Goal: Task Accomplishment & Management: Manage account settings

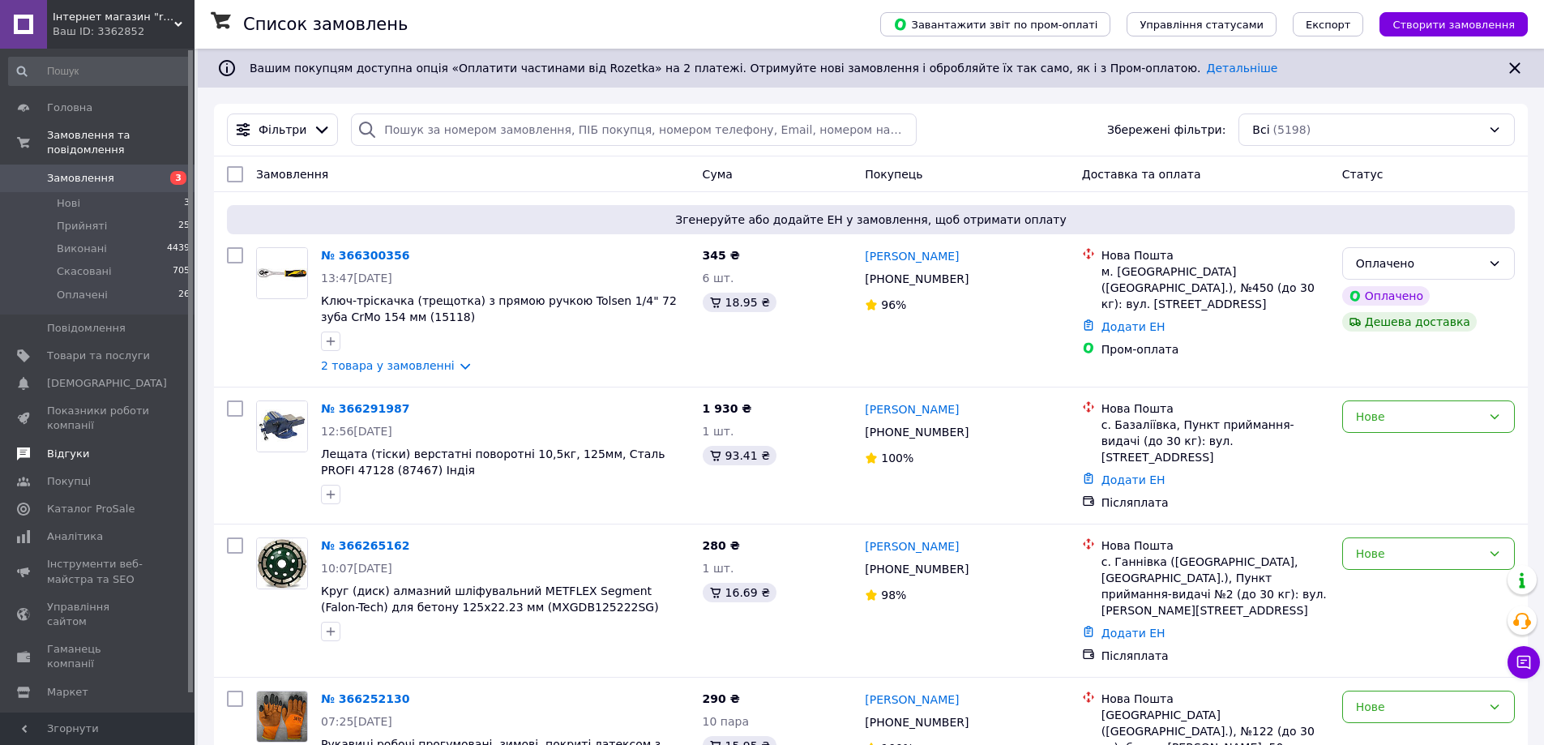
click at [55, 447] on span "Відгуки" at bounding box center [68, 454] width 42 height 15
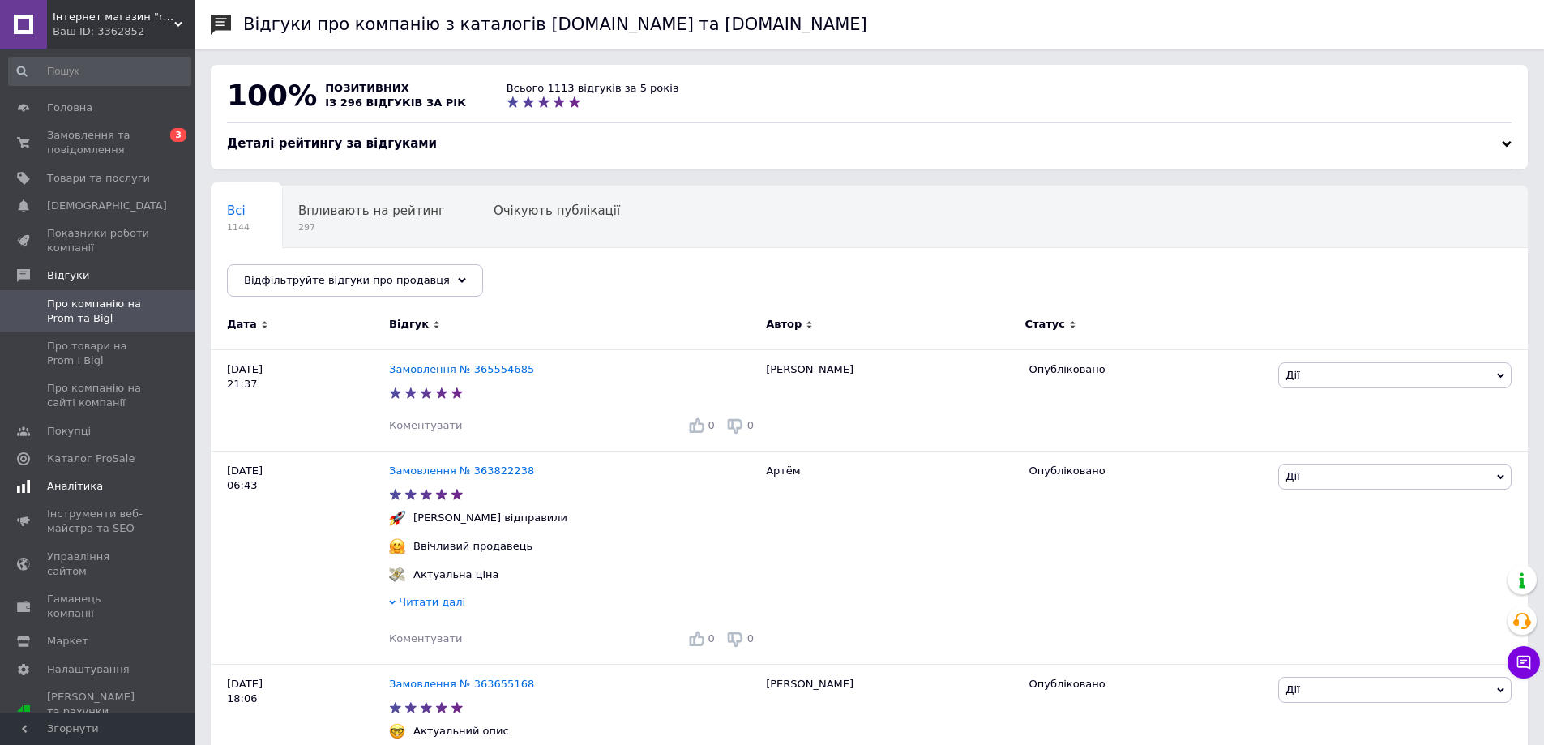
click at [73, 478] on link "Аналітика" at bounding box center [99, 487] width 199 height 28
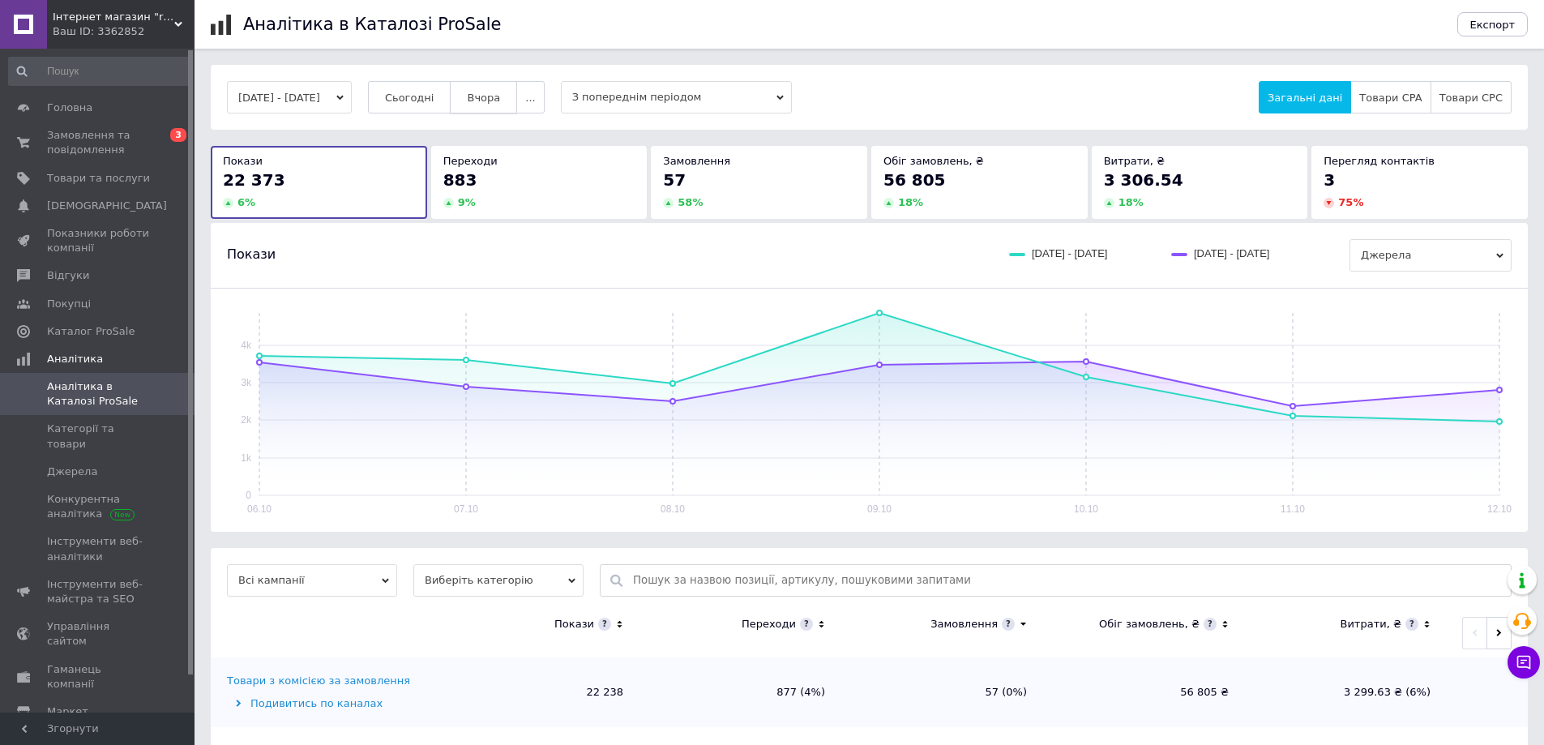
click at [500, 92] on span "Вчора" at bounding box center [483, 98] width 33 height 12
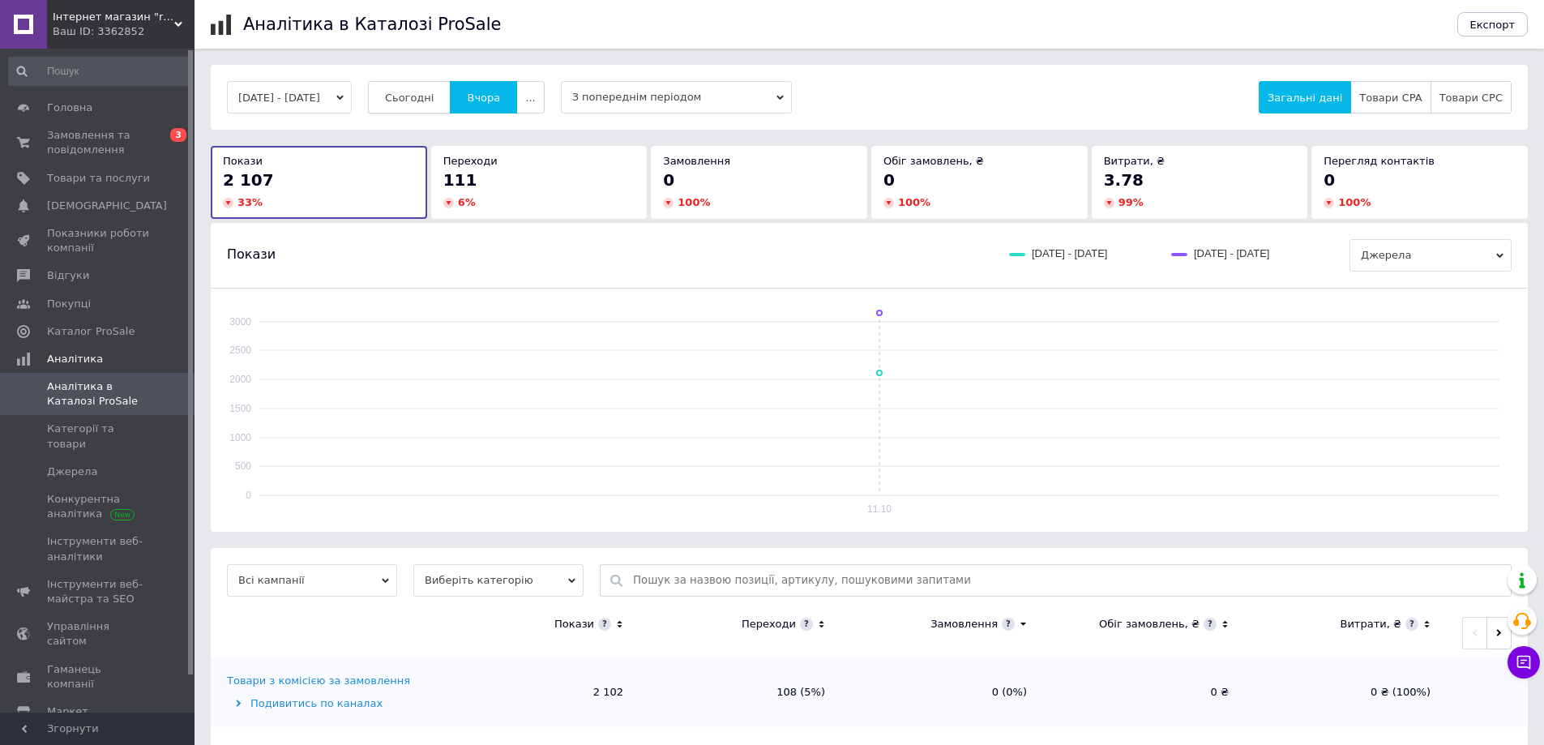
click at [435, 93] on span "Сьогодні" at bounding box center [409, 98] width 49 height 12
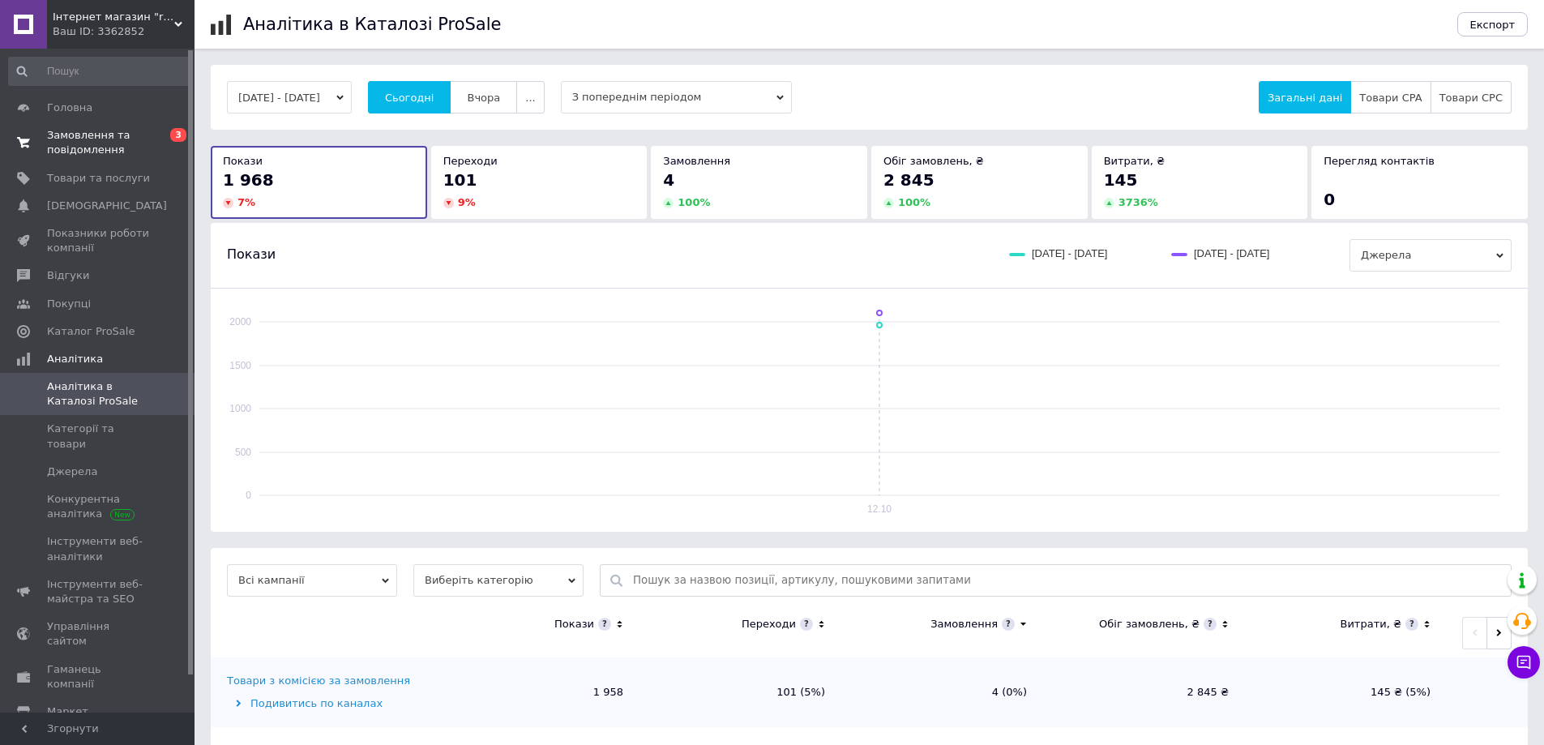
click at [78, 138] on span "Замовлення та повідомлення" at bounding box center [98, 142] width 103 height 29
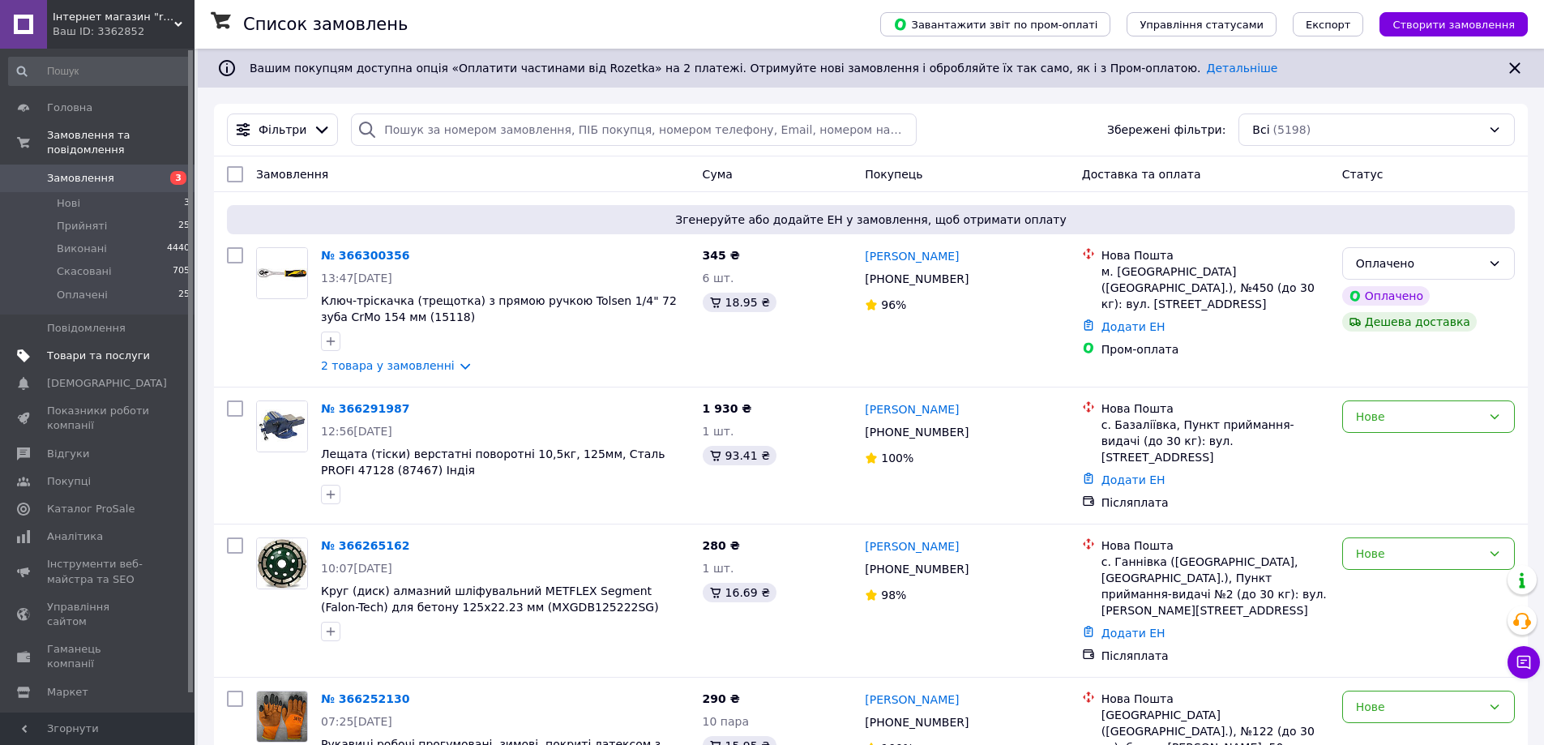
click at [114, 342] on link "Товари та послуги" at bounding box center [99, 356] width 199 height 28
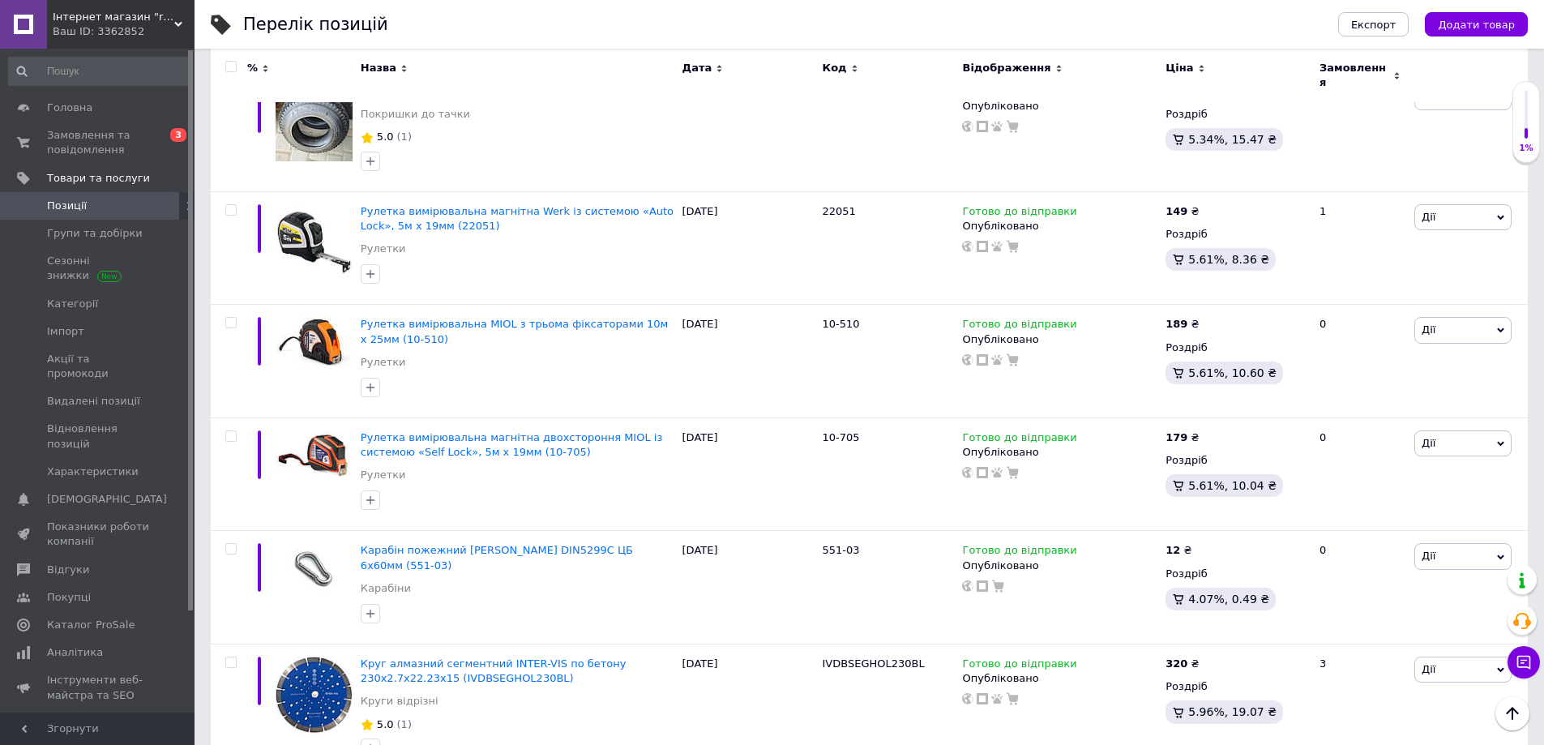
scroll to position [10931, 0]
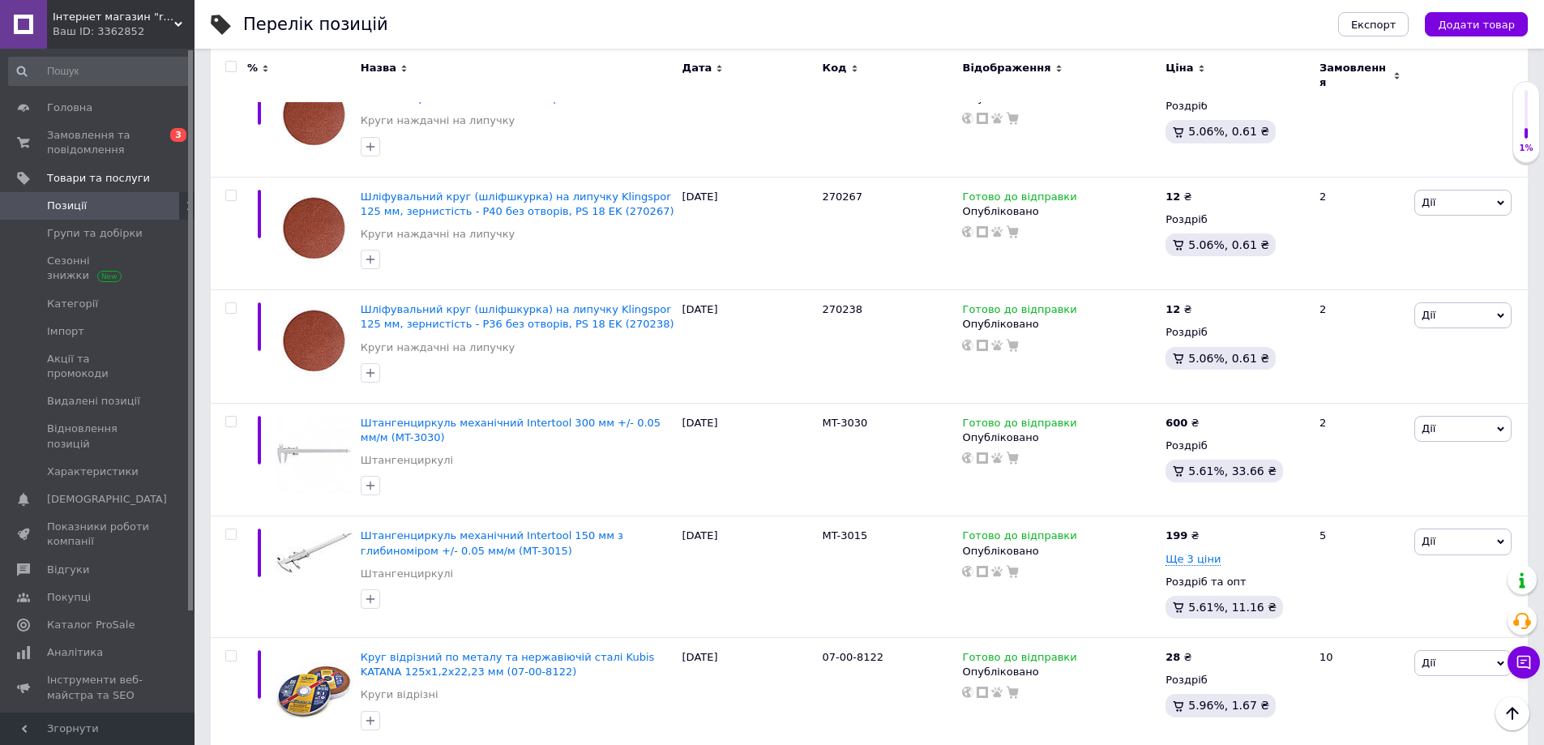
scroll to position [11153, 0]
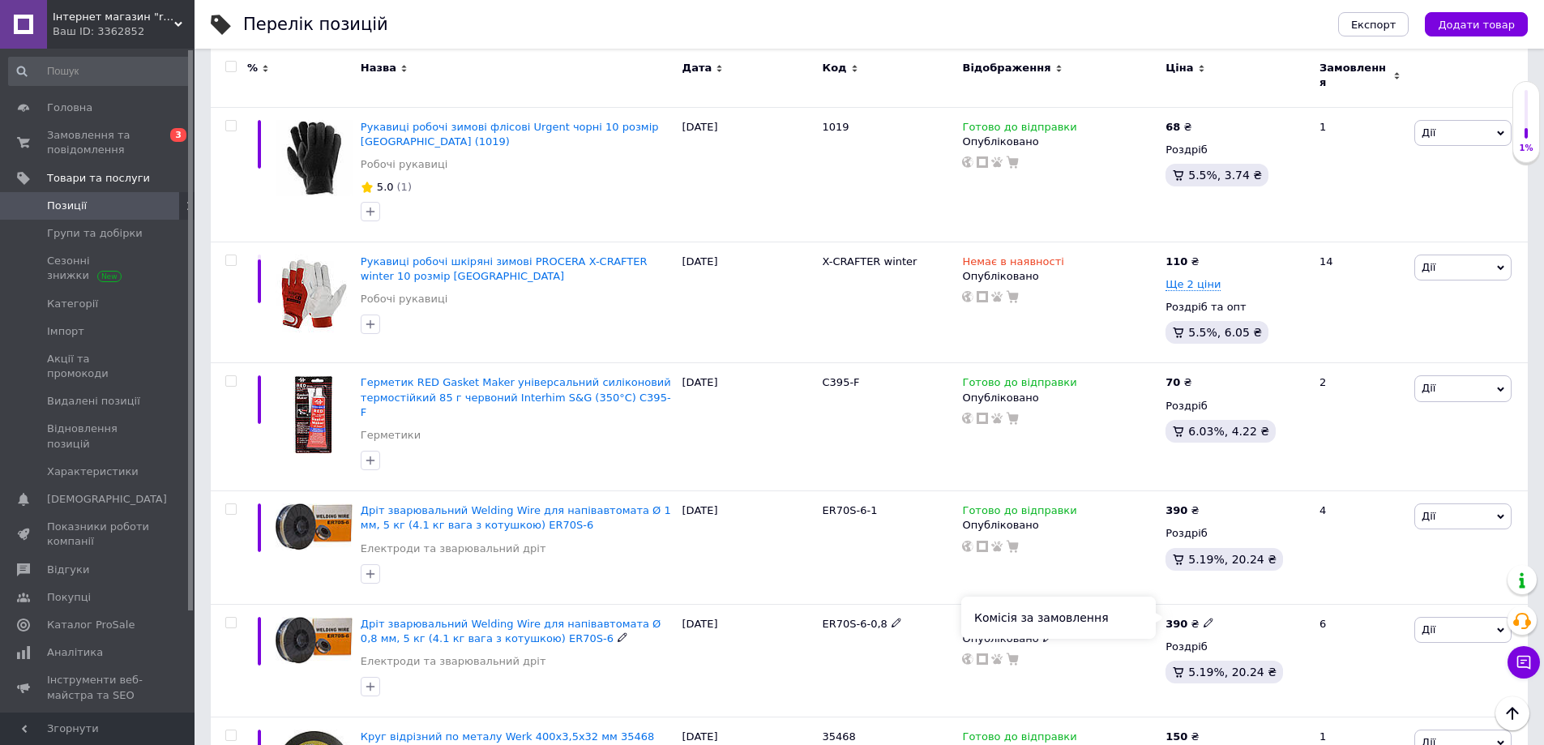
scroll to position [1305, 0]
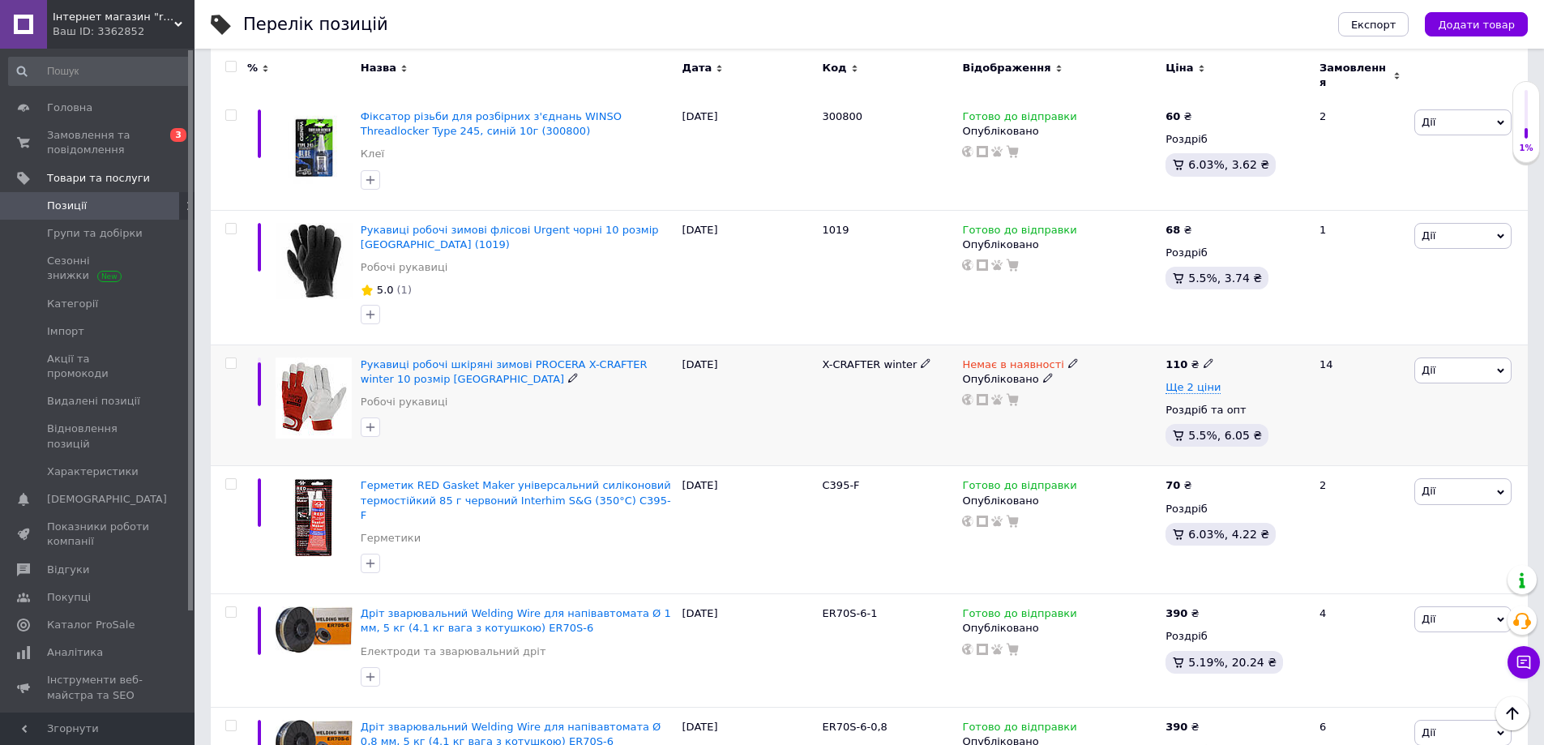
click at [308, 358] on img at bounding box center [314, 398] width 76 height 81
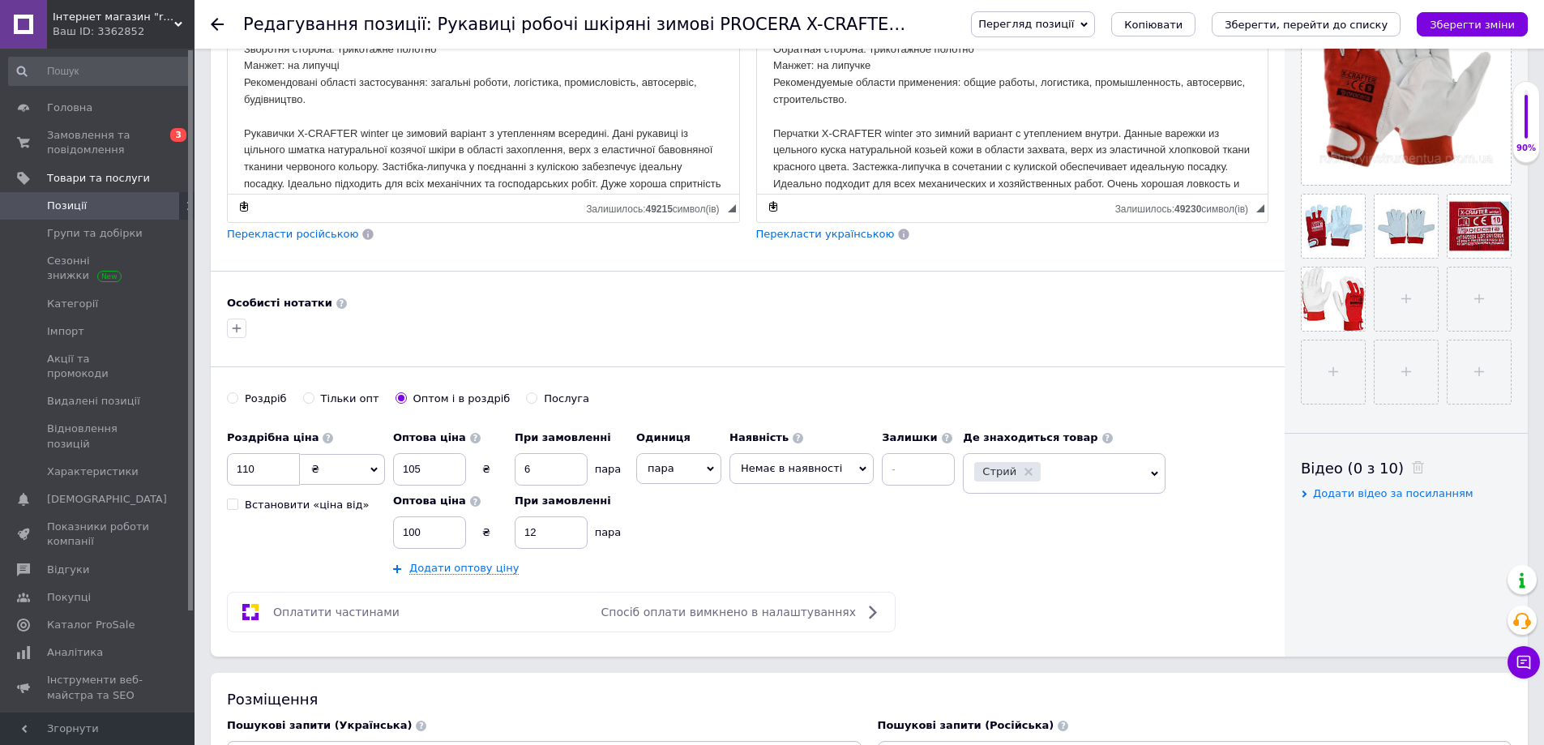
scroll to position [541, 0]
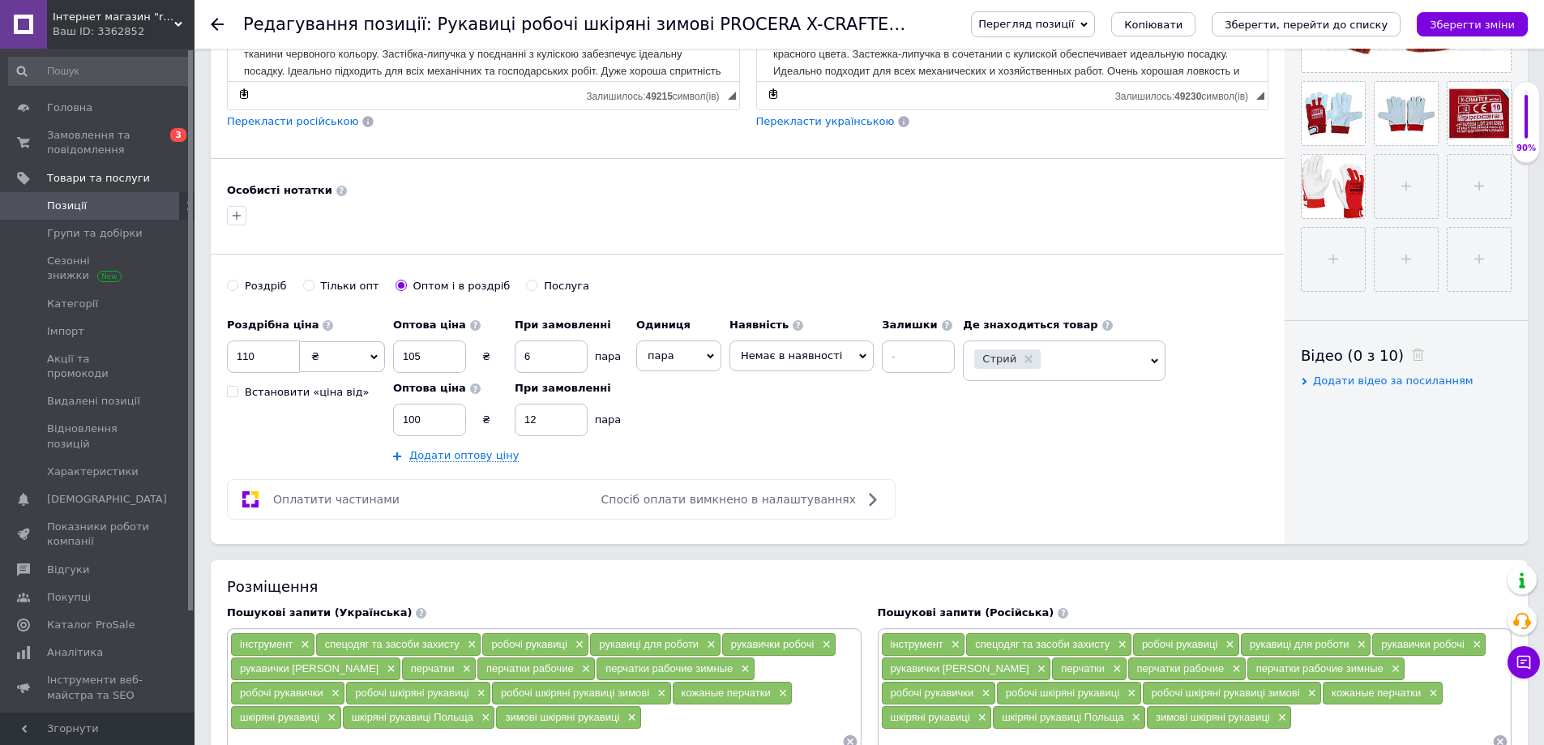
click at [232, 281] on input "Роздріб" at bounding box center [232, 285] width 11 height 11
radio input "true"
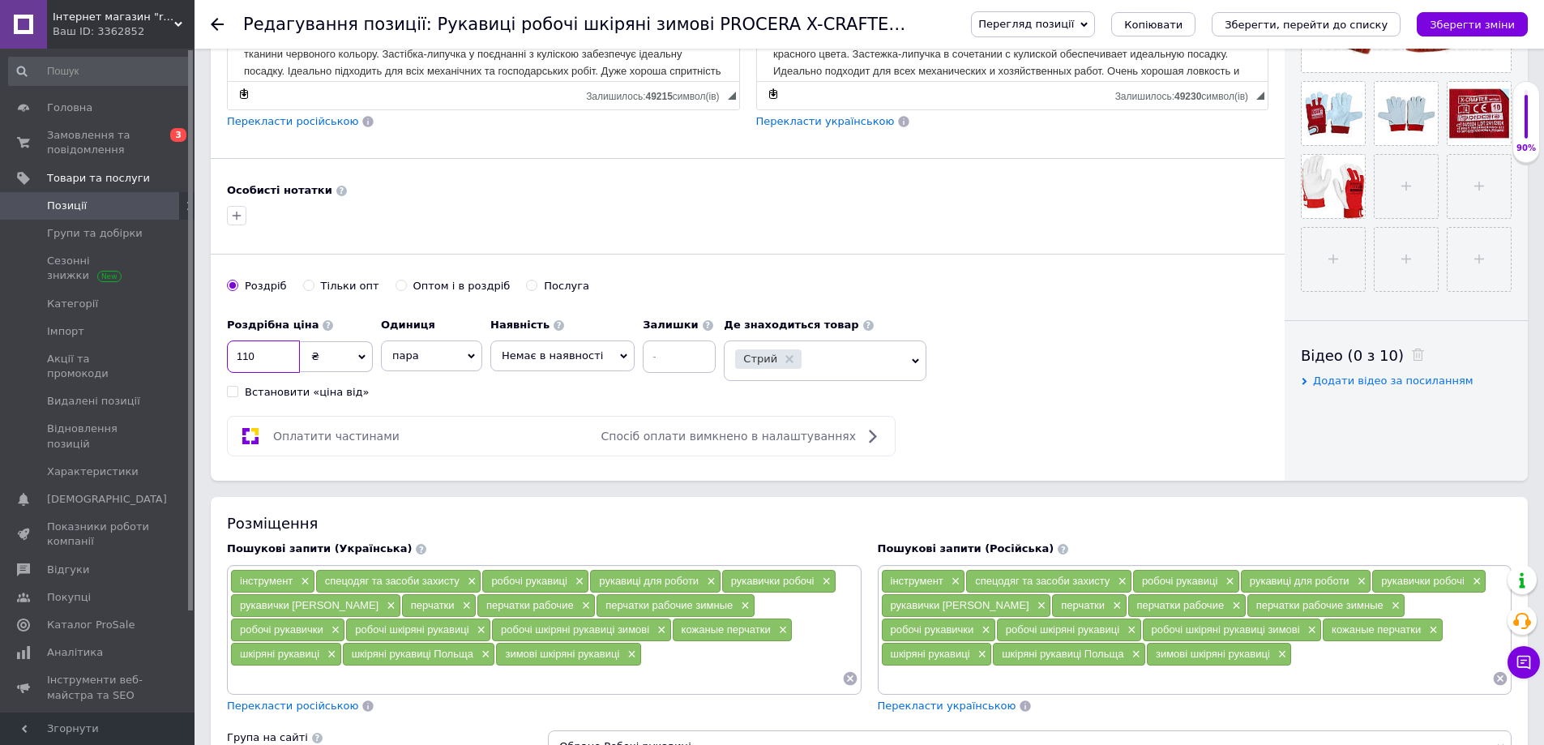
click at [260, 357] on input "110" at bounding box center [263, 357] width 73 height 32
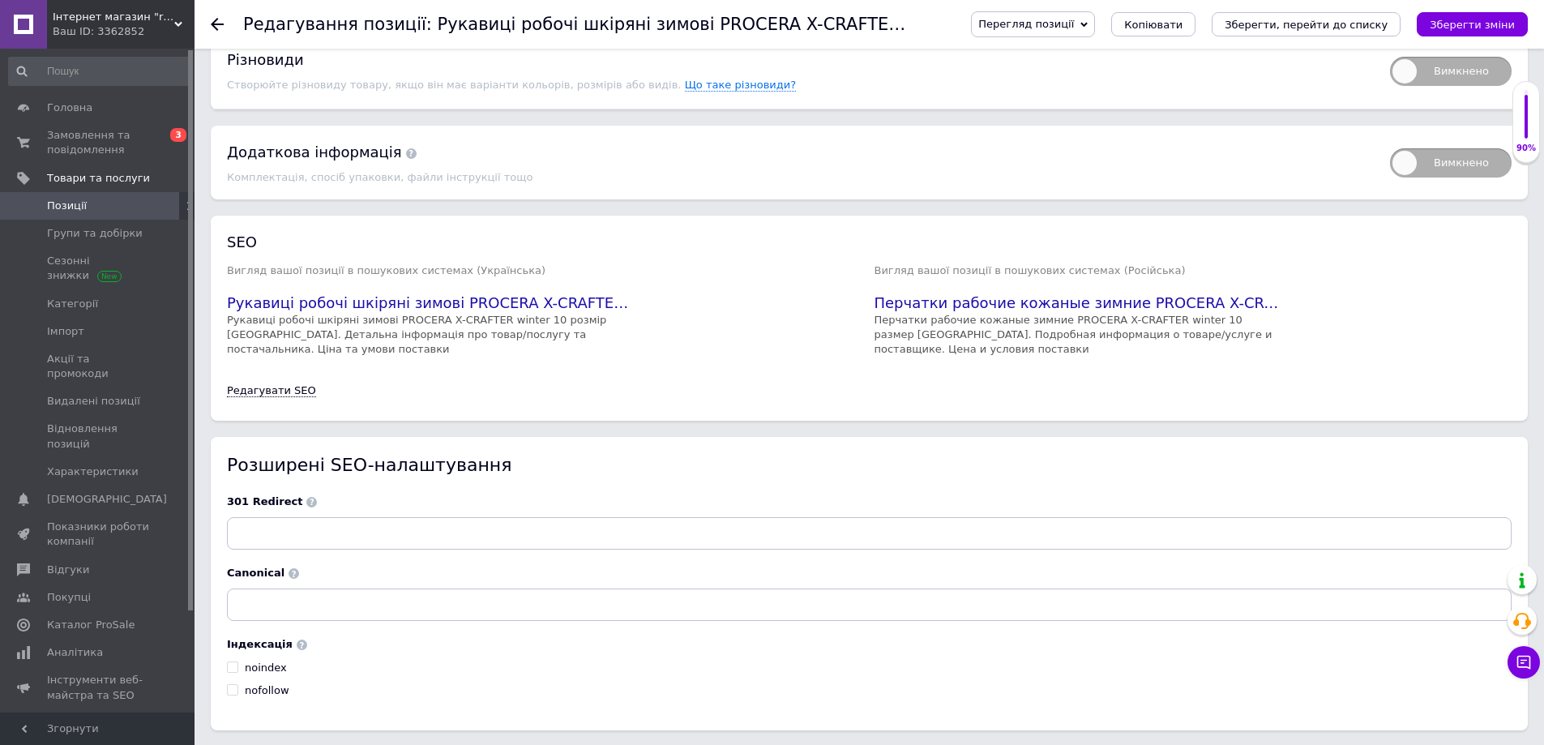
scroll to position [2050, 0]
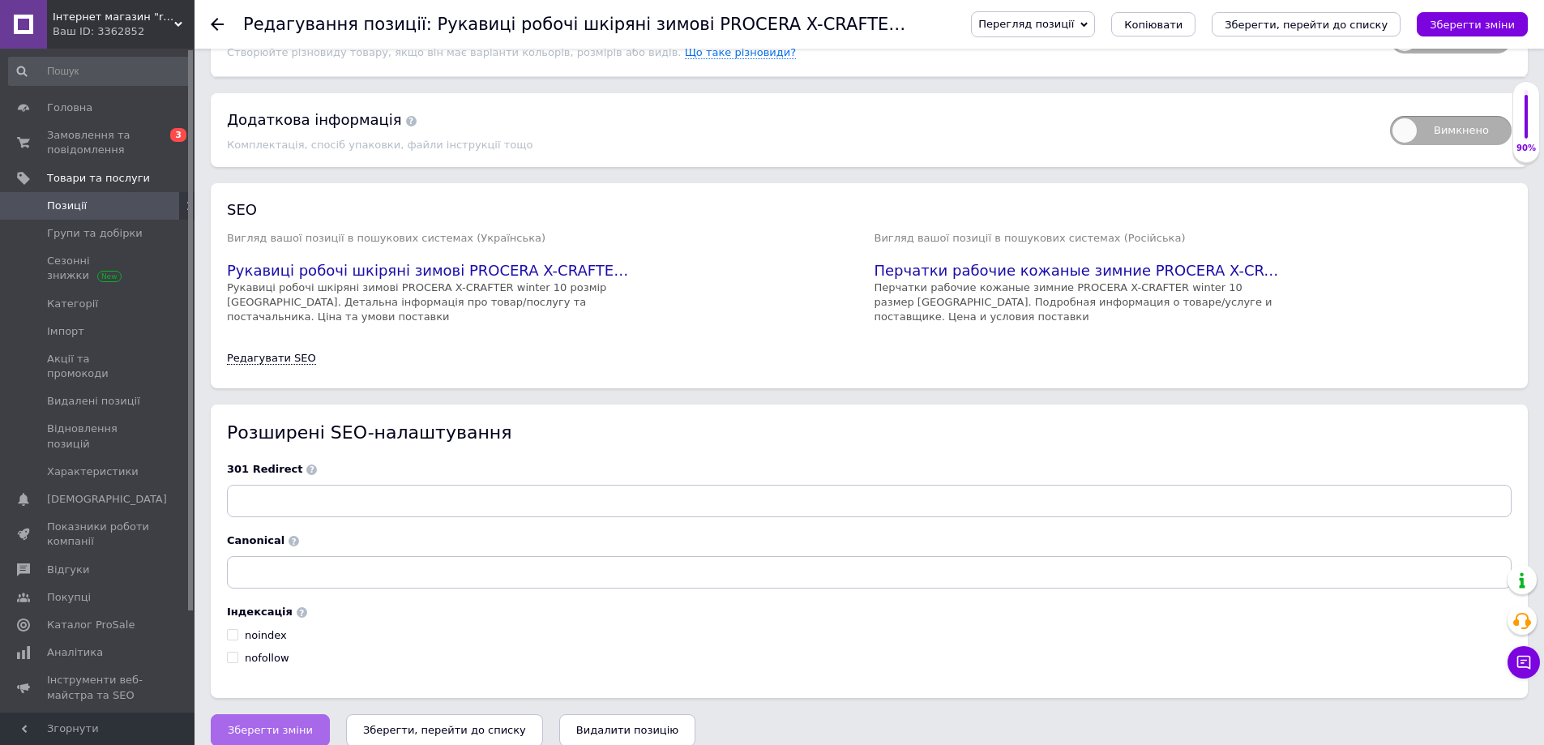
type input "115"
click at [253, 724] on span "Зберегти зміни" at bounding box center [270, 730] width 85 height 12
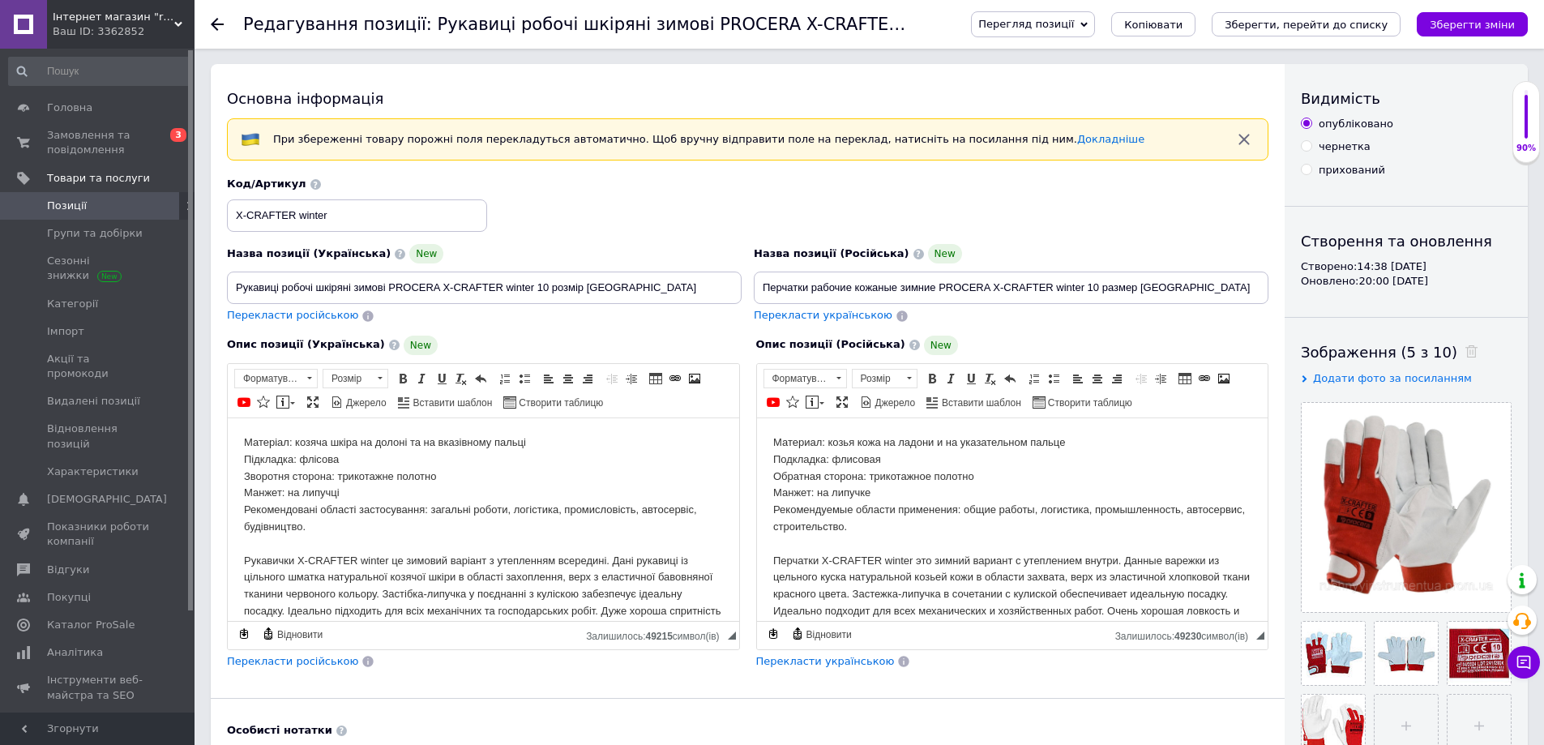
scroll to position [0, 0]
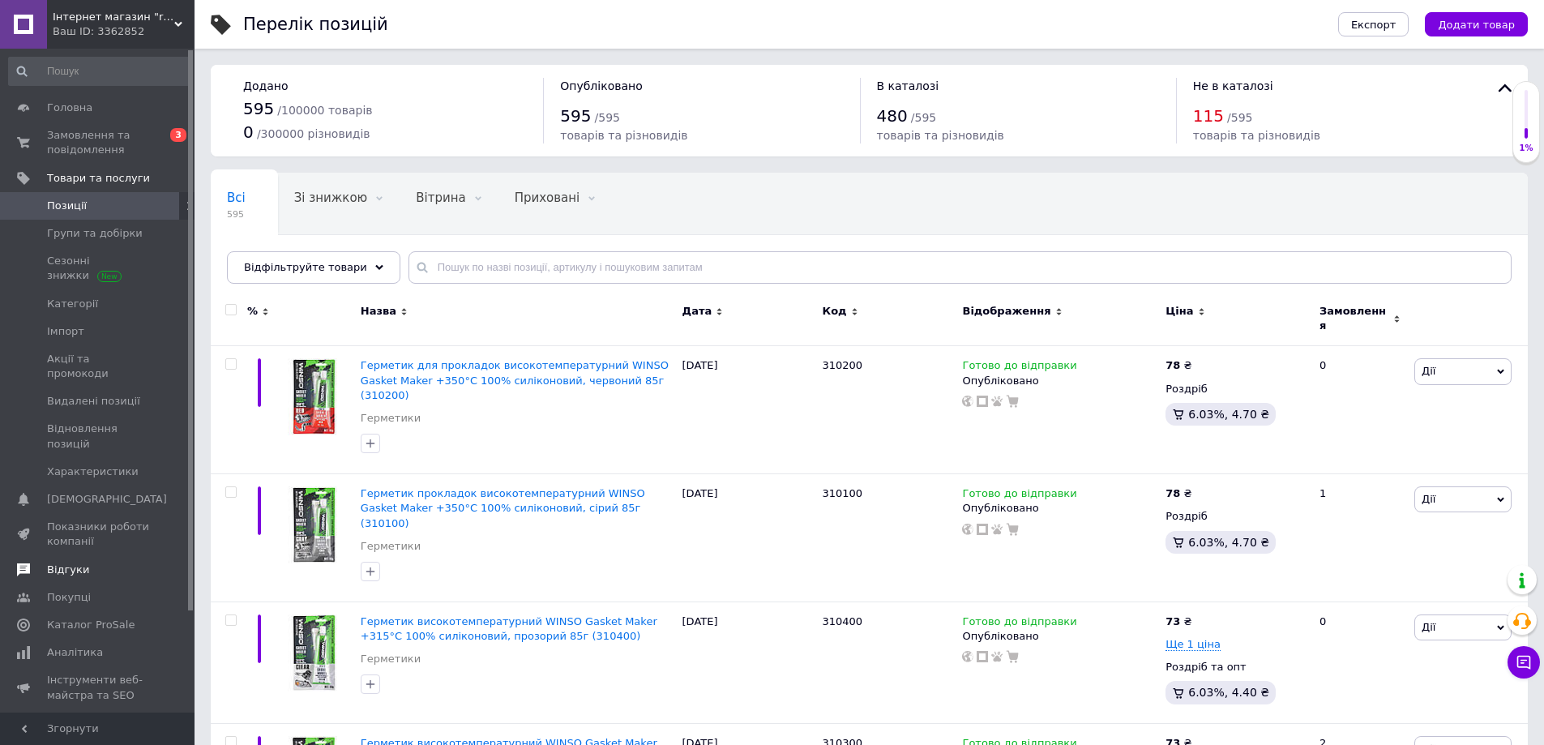
click at [67, 563] on span "Відгуки" at bounding box center [68, 570] width 42 height 15
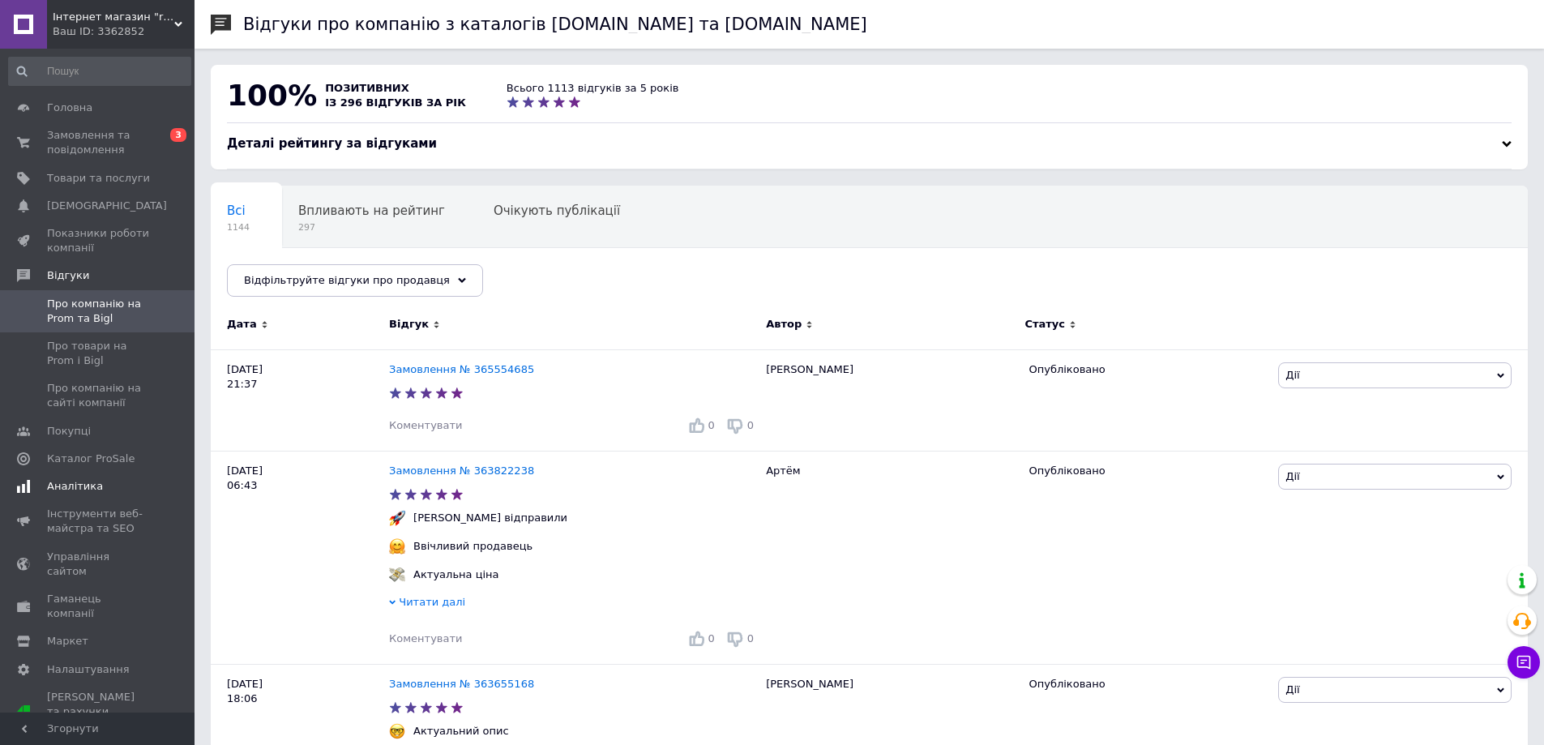
click at [76, 480] on span "Аналітика" at bounding box center [75, 486] width 56 height 15
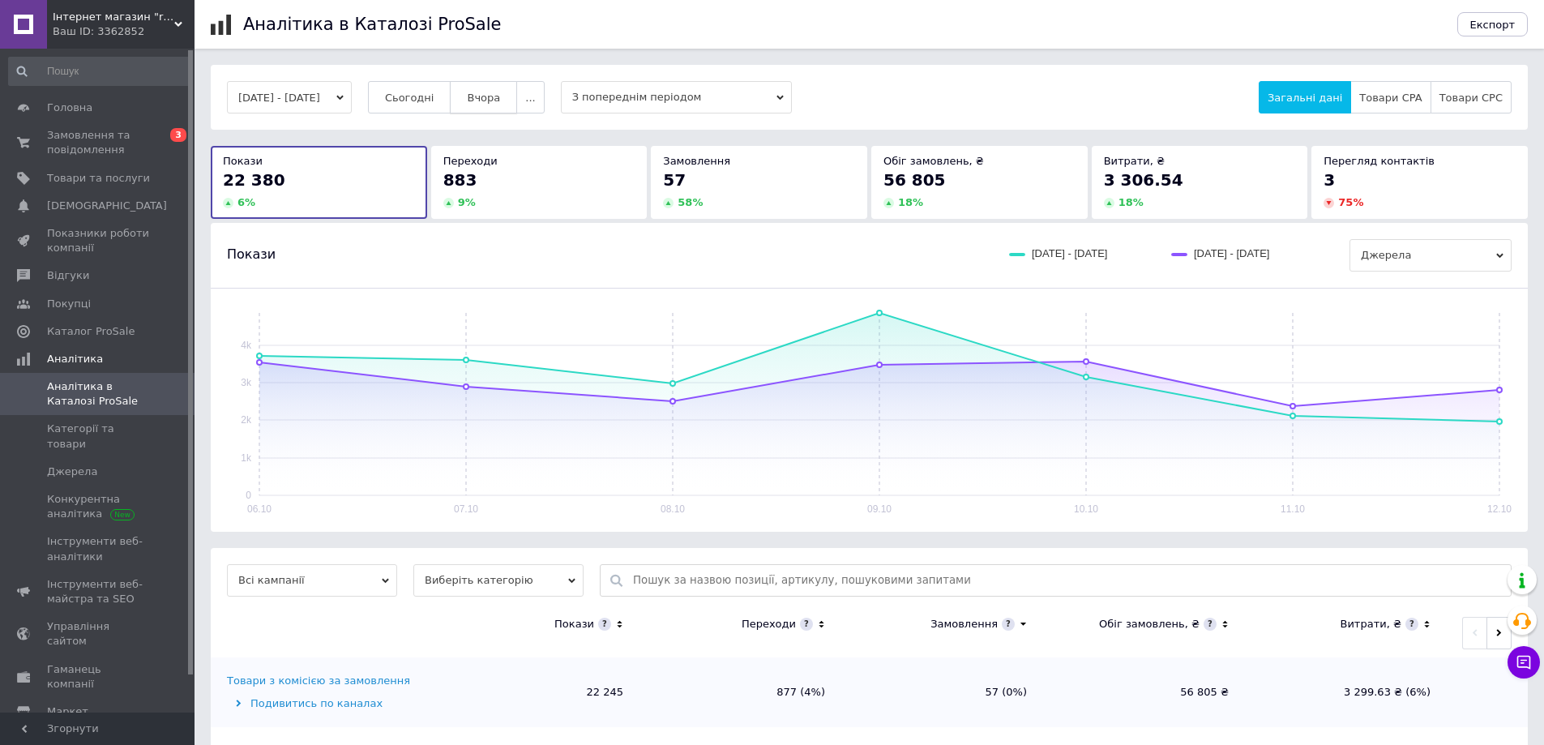
click at [496, 89] on button "Вчора" at bounding box center [483, 97] width 67 height 32
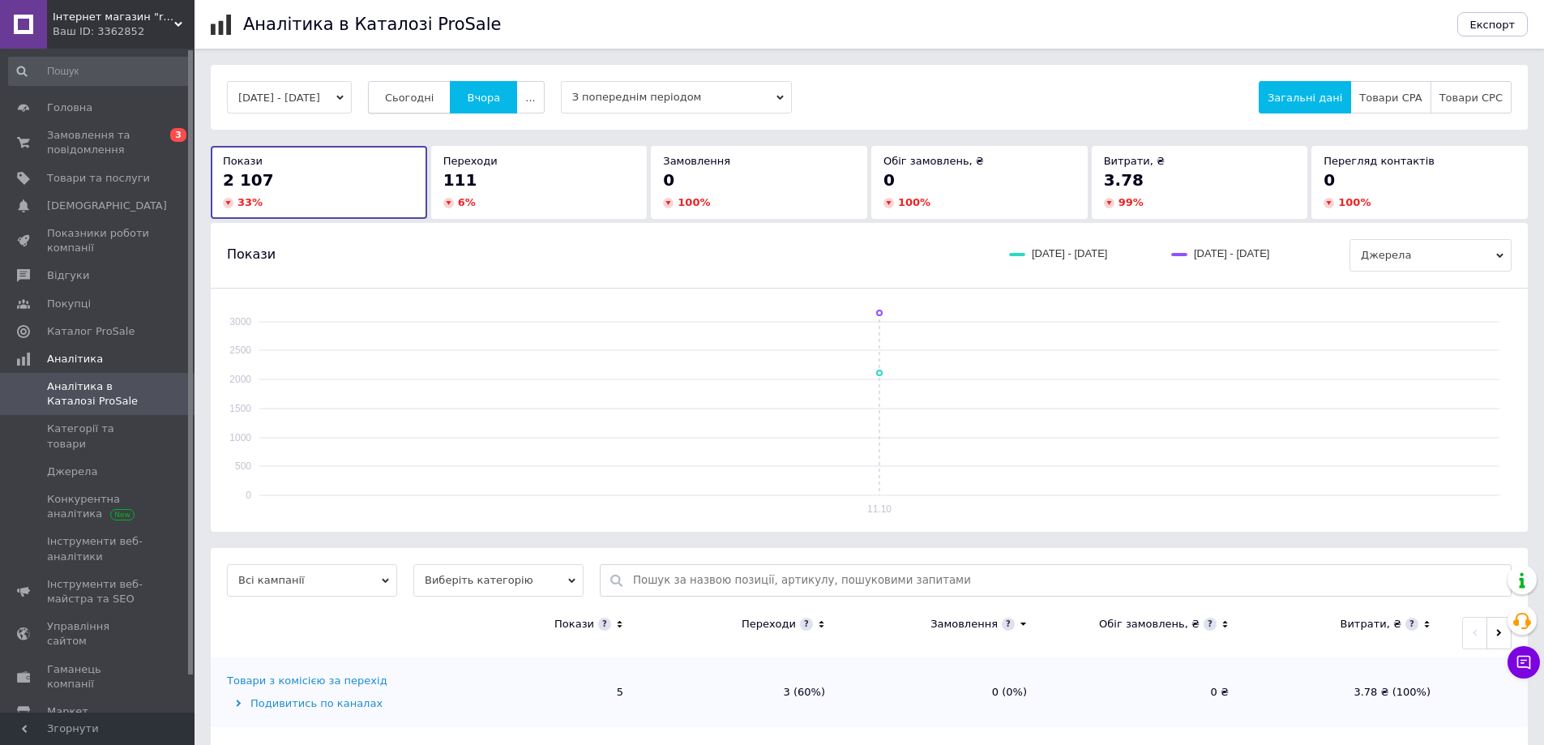
click at [435, 94] on span "Сьогодні" at bounding box center [409, 98] width 49 height 12
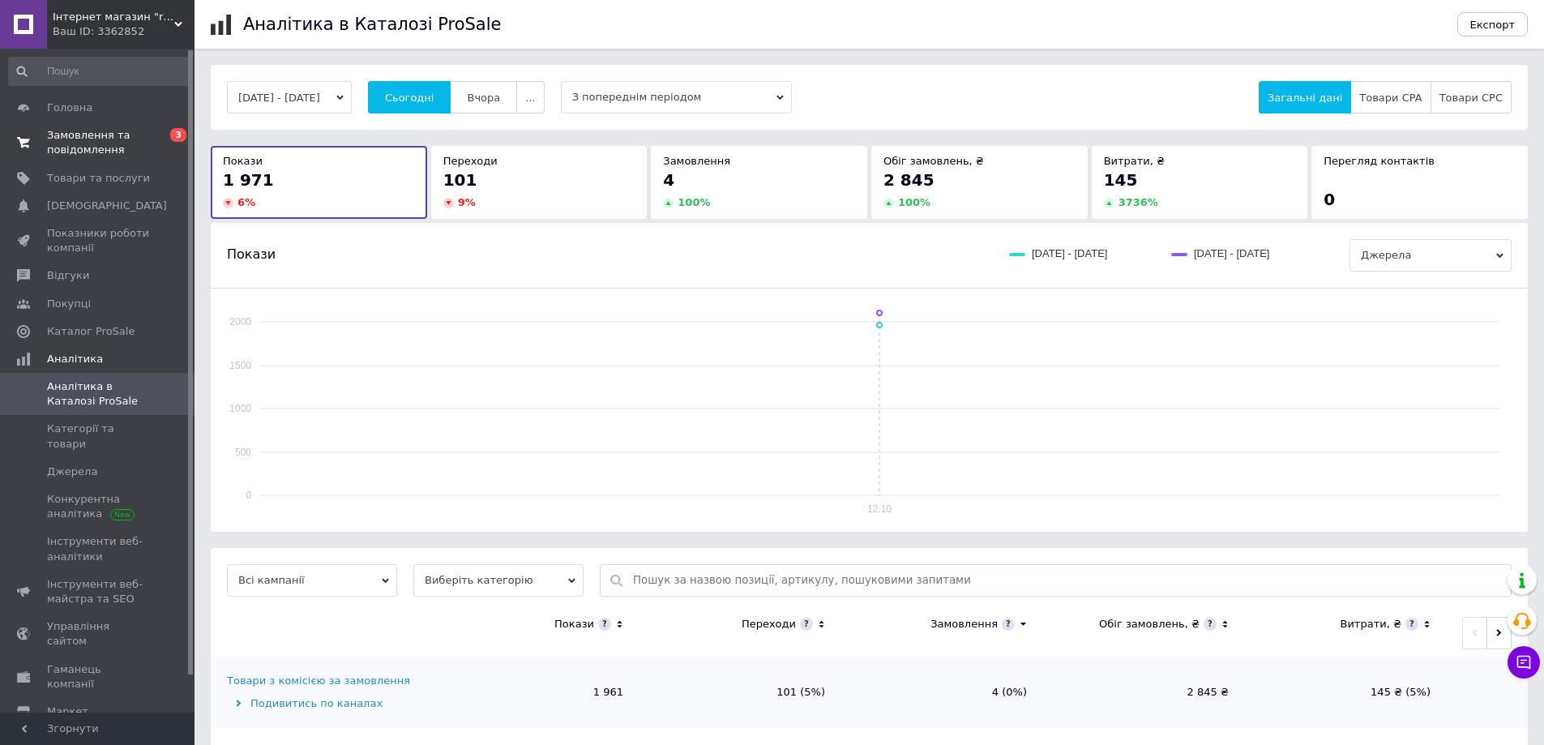
click at [75, 136] on span "Замовлення та повідомлення" at bounding box center [98, 142] width 103 height 29
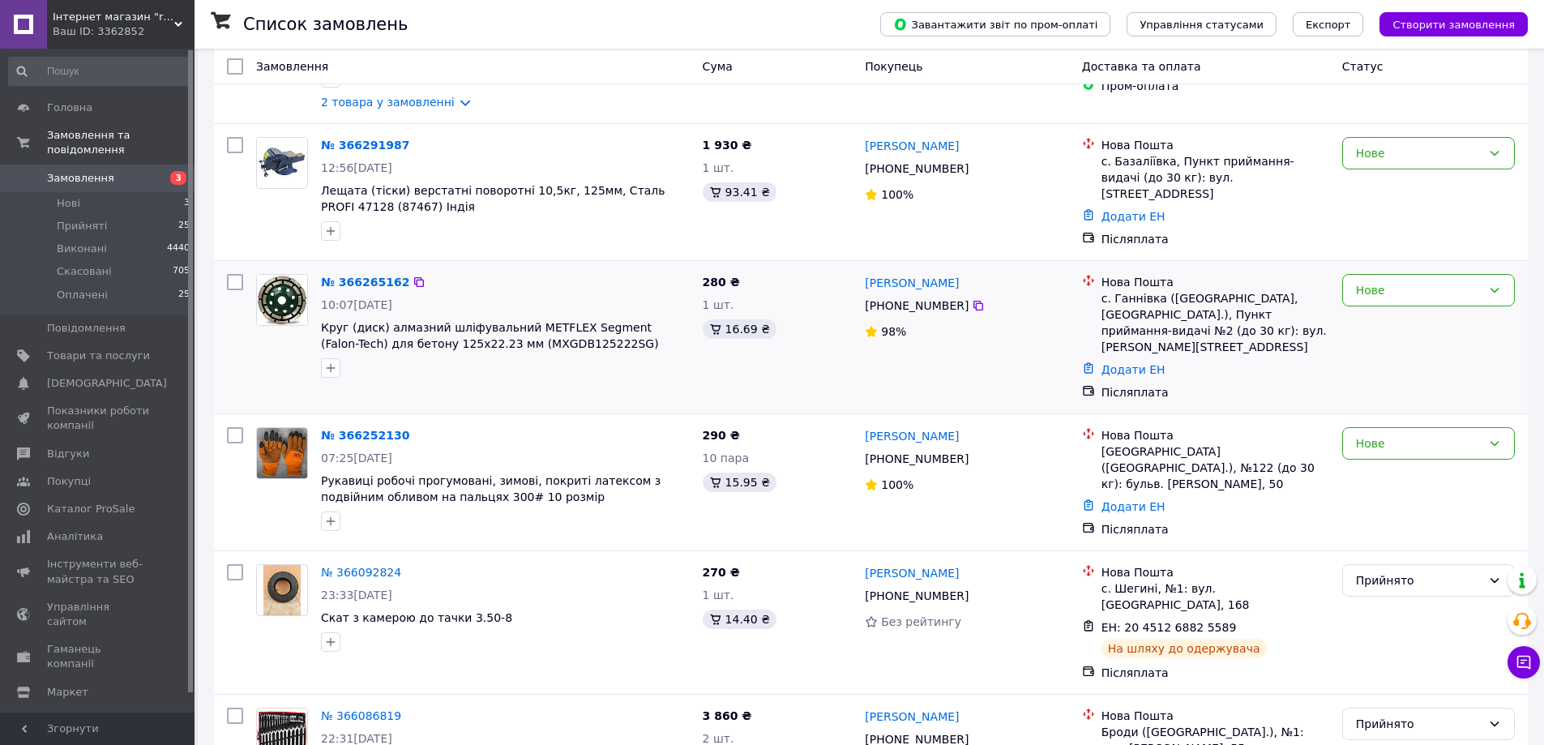
scroll to position [270, 0]
